Goal: Information Seeking & Learning: Stay updated

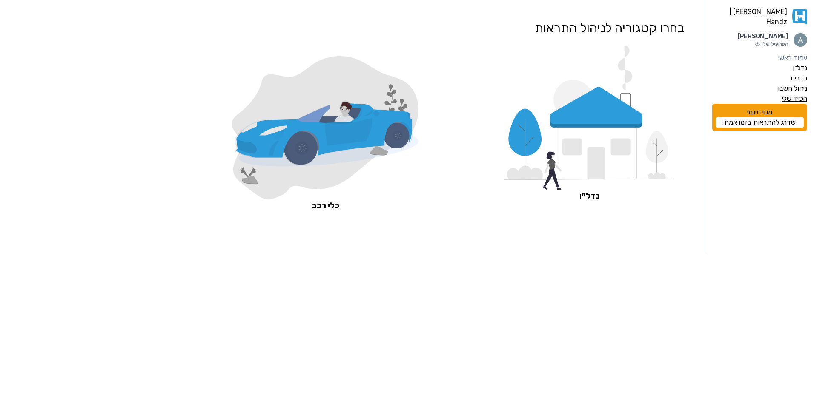
click at [798, 94] on label "הפיד שלי" at bounding box center [794, 99] width 25 height 10
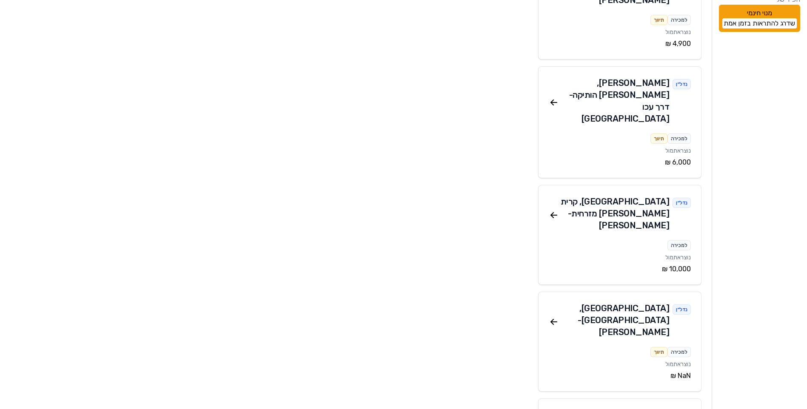
scroll to position [85, 0]
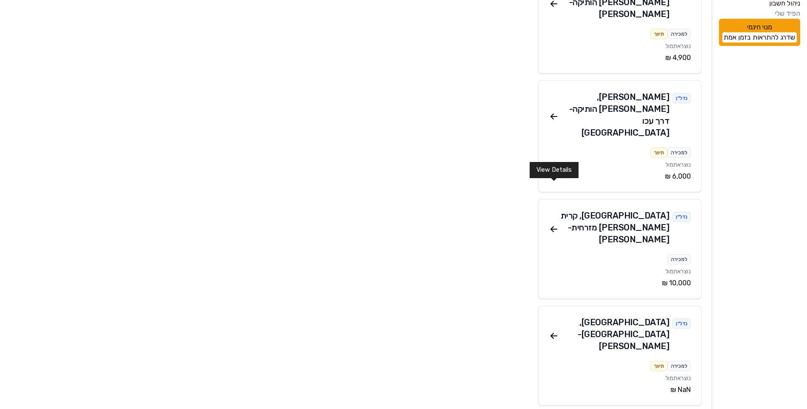
click at [552, 227] on icon at bounding box center [552, 228] width 3 height 3
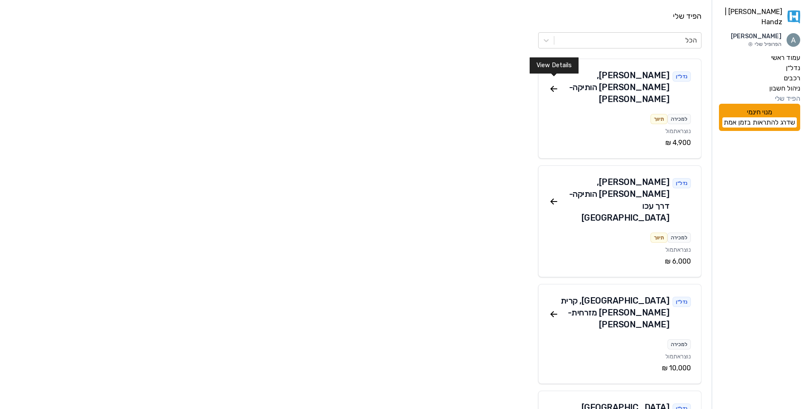
click at [552, 86] on icon at bounding box center [552, 87] width 3 height 3
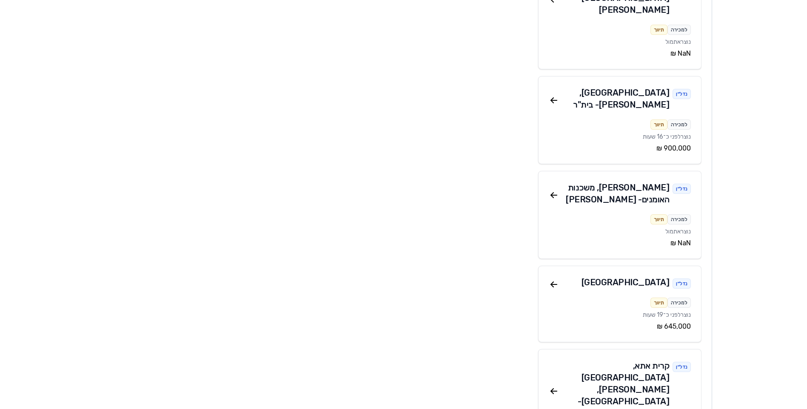
scroll to position [426, 0]
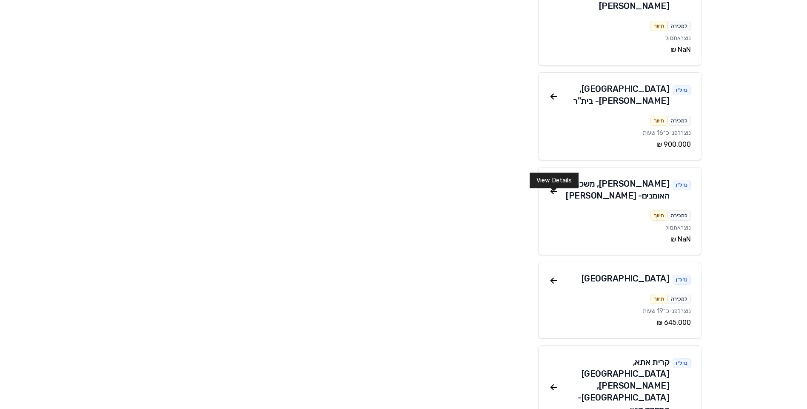
click at [558, 276] on icon at bounding box center [554, 281] width 10 height 10
